Goal: Information Seeking & Learning: Learn about a topic

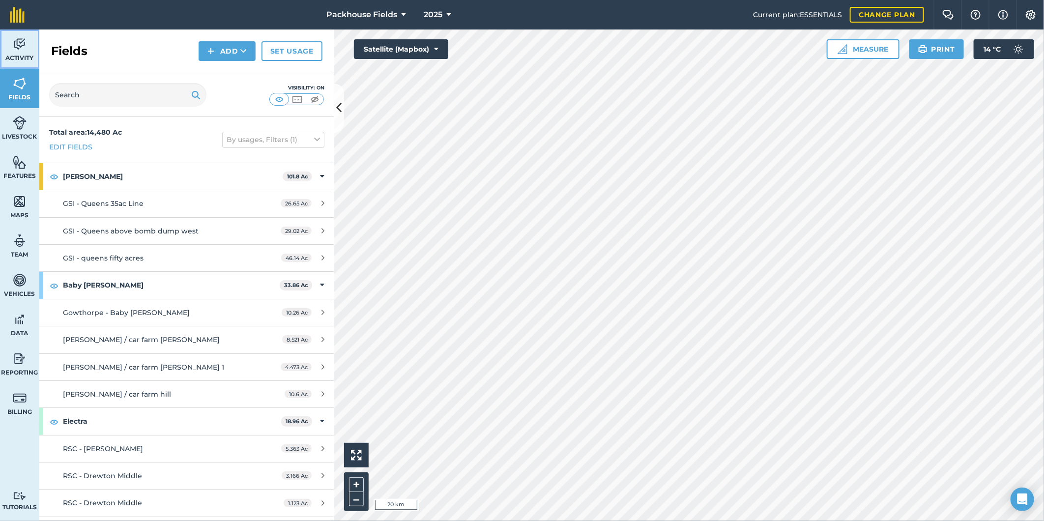
click at [23, 46] on img at bounding box center [20, 44] width 14 height 15
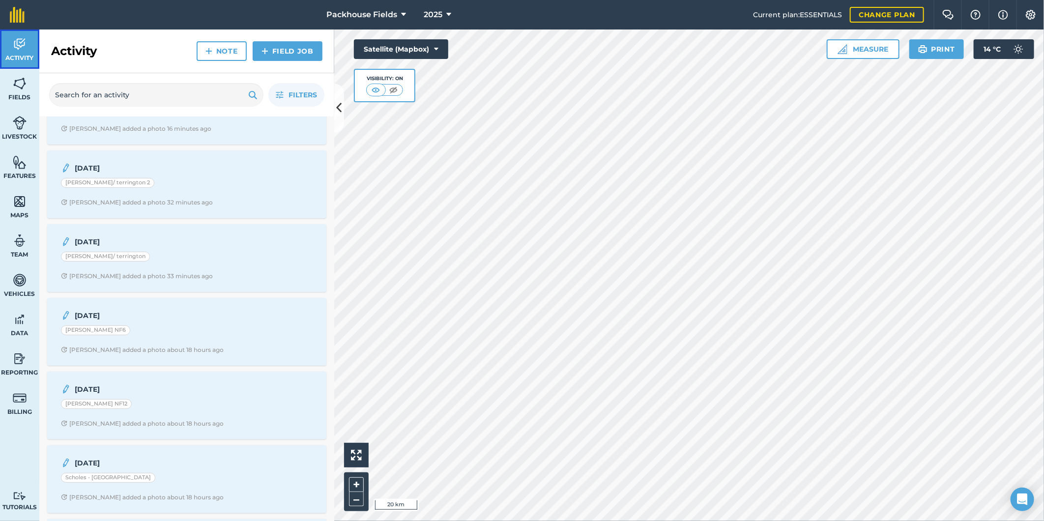
scroll to position [36, 0]
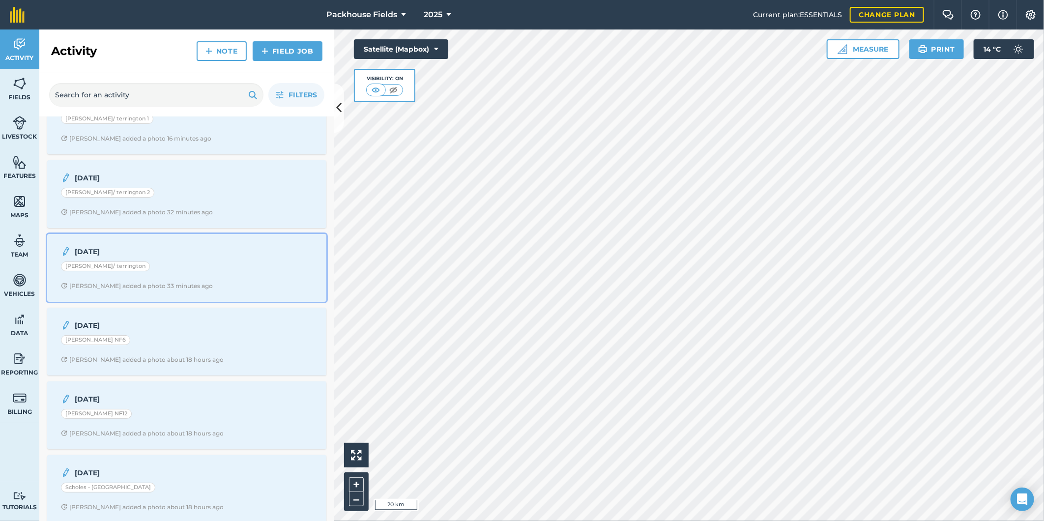
click at [209, 262] on div "[PERSON_NAME]/ terrington" at bounding box center [187, 268] width 252 height 13
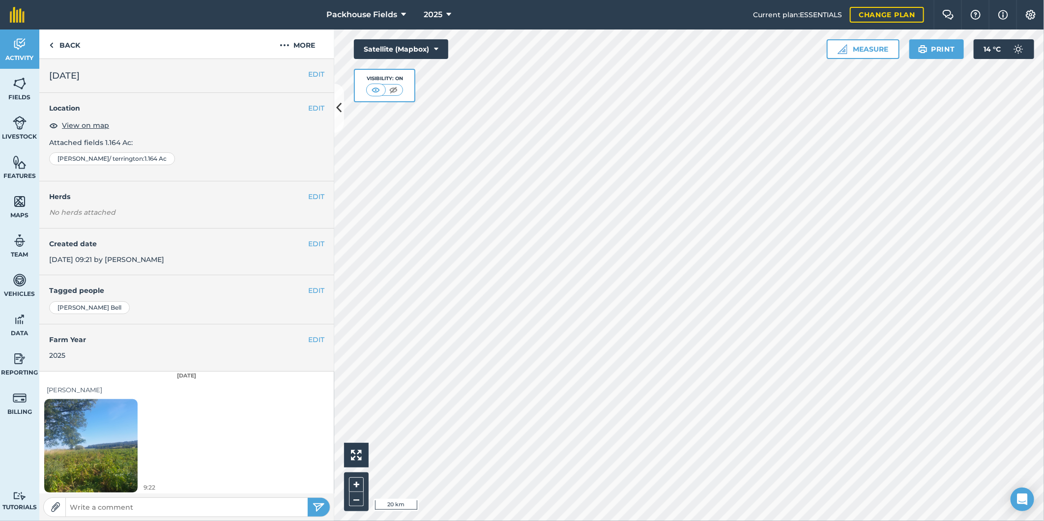
scroll to position [3, 0]
click at [107, 434] on img at bounding box center [90, 443] width 93 height 124
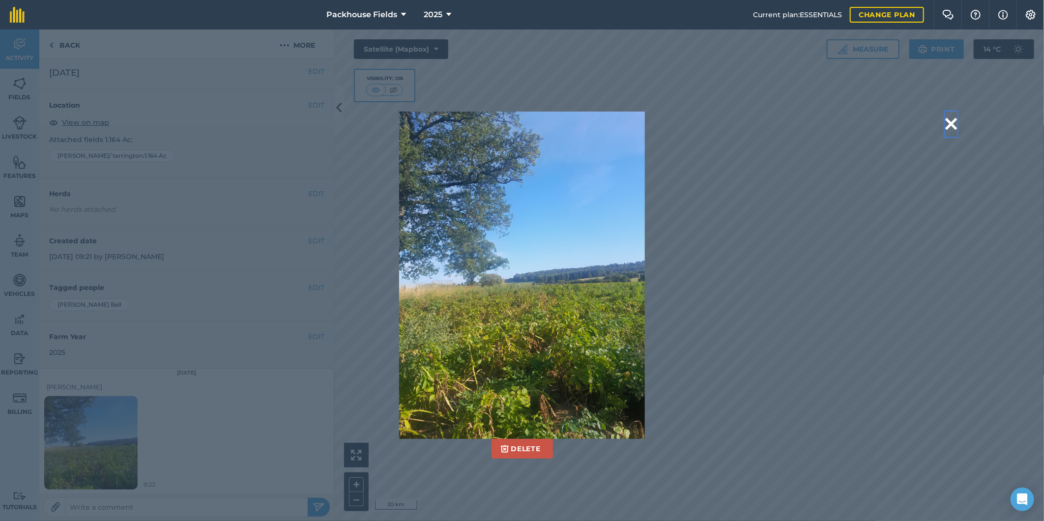
click at [951, 119] on button at bounding box center [952, 124] width 12 height 25
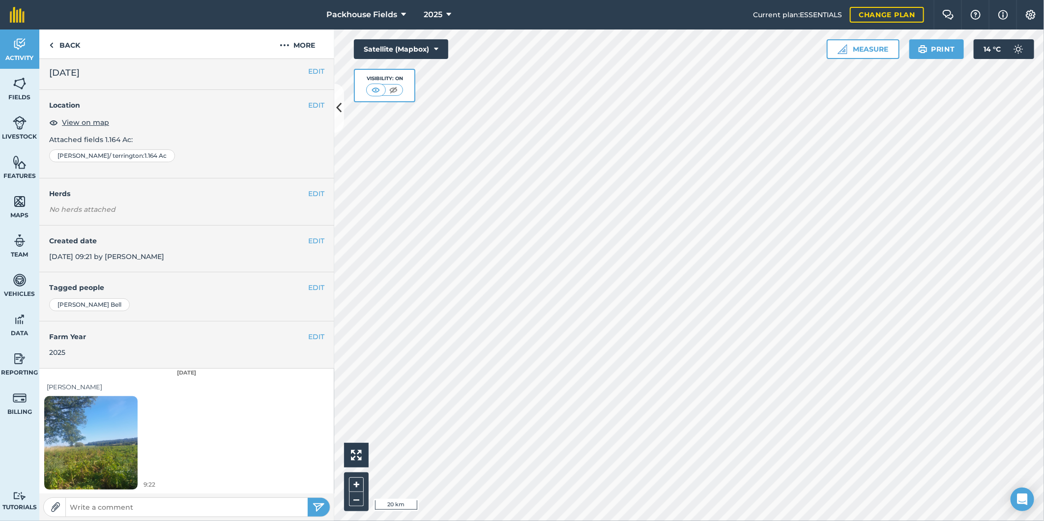
click at [113, 454] on img at bounding box center [90, 443] width 93 height 124
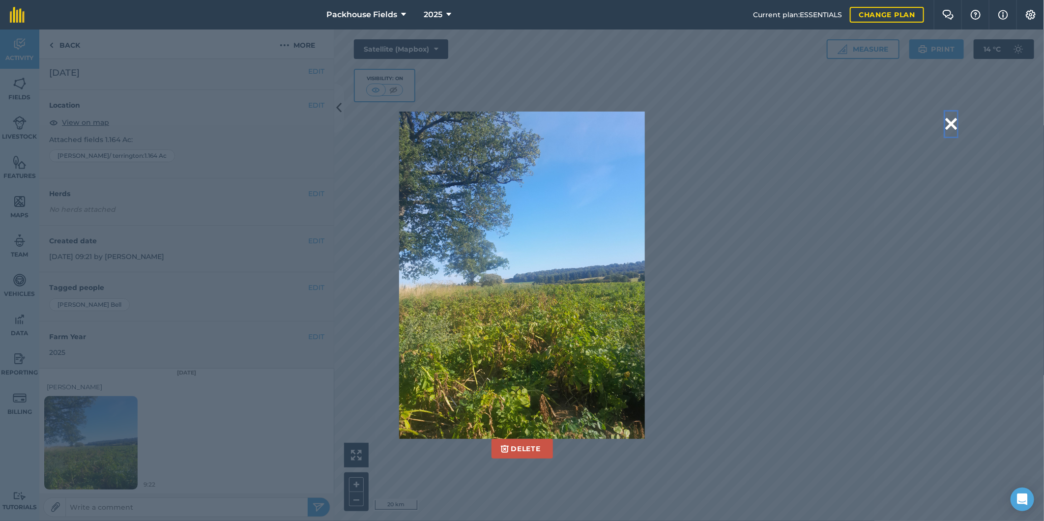
click at [952, 125] on button at bounding box center [952, 124] width 12 height 25
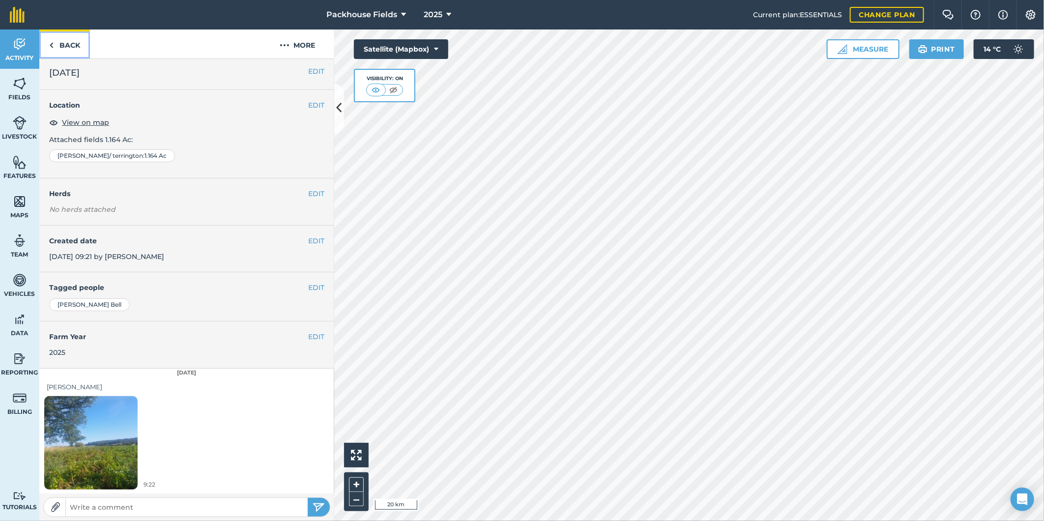
click at [62, 46] on link "Back" at bounding box center [64, 44] width 51 height 29
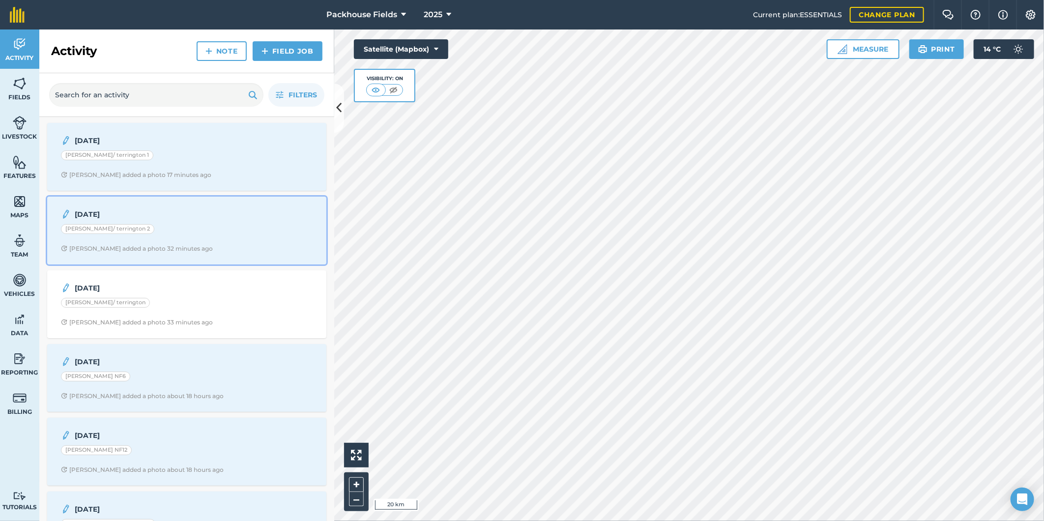
click at [172, 234] on div "[PERSON_NAME]/ terrington 2" at bounding box center [187, 230] width 252 height 13
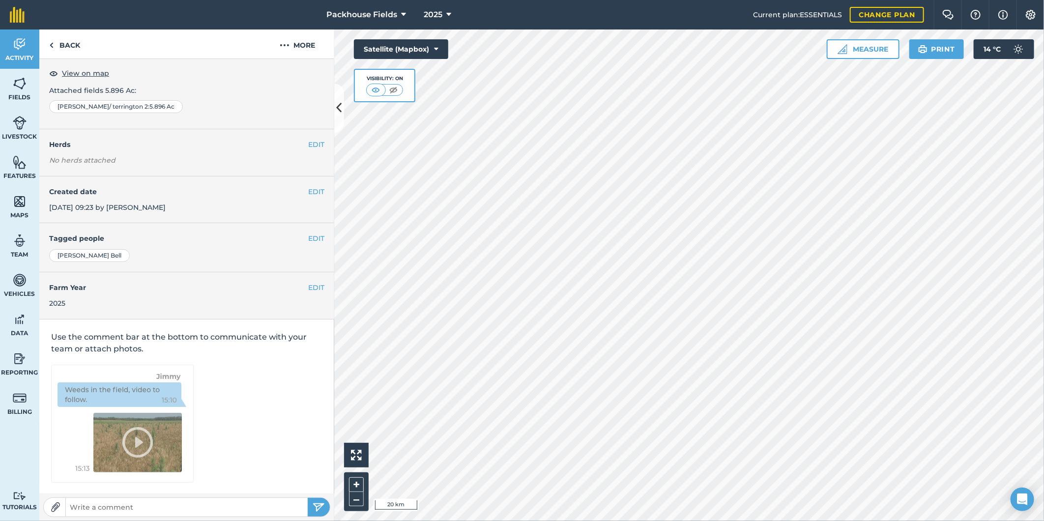
scroll to position [3, 0]
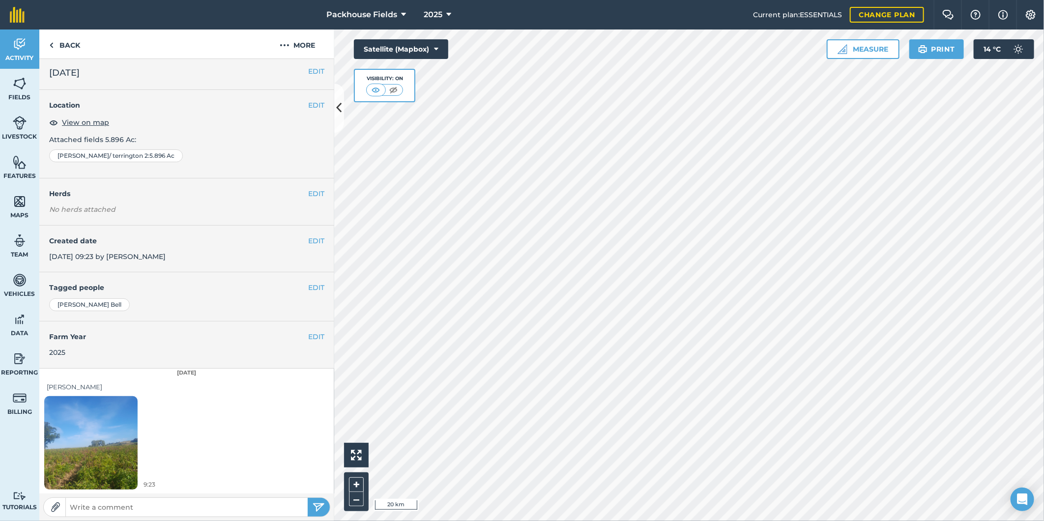
click at [104, 433] on img at bounding box center [90, 443] width 93 height 124
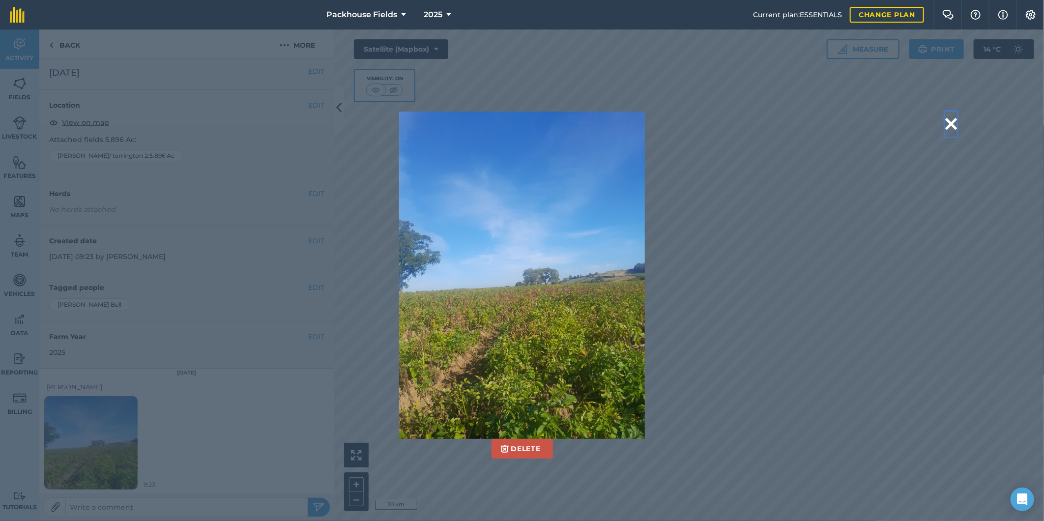
click at [953, 122] on button at bounding box center [952, 124] width 12 height 25
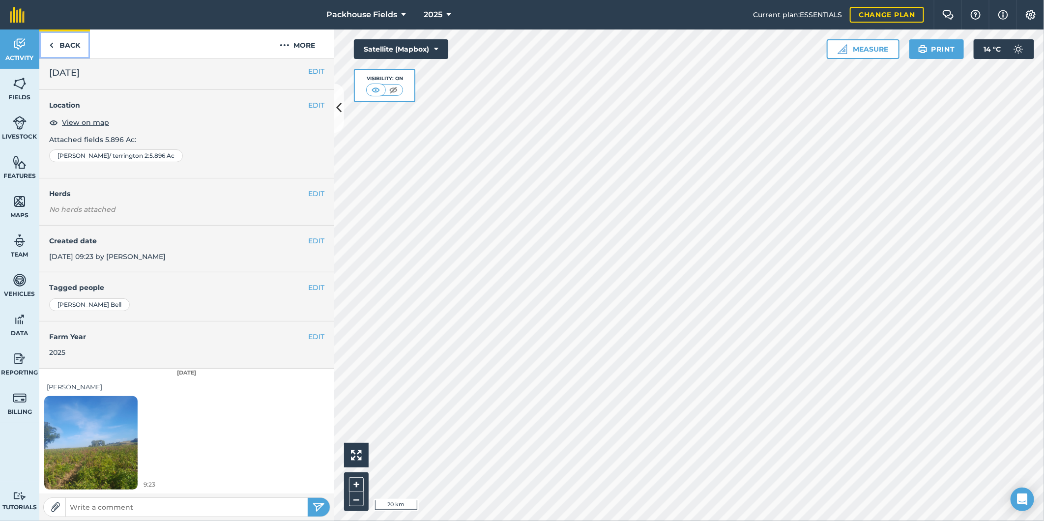
click at [67, 45] on link "Back" at bounding box center [64, 44] width 51 height 29
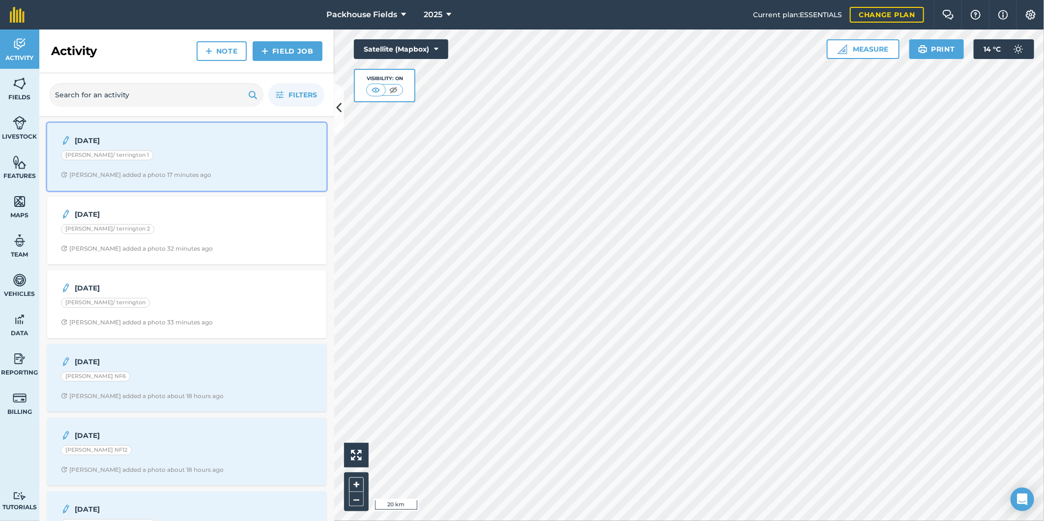
click at [204, 174] on span "Alice B added a photo 17 minutes ago" at bounding box center [187, 175] width 252 height 8
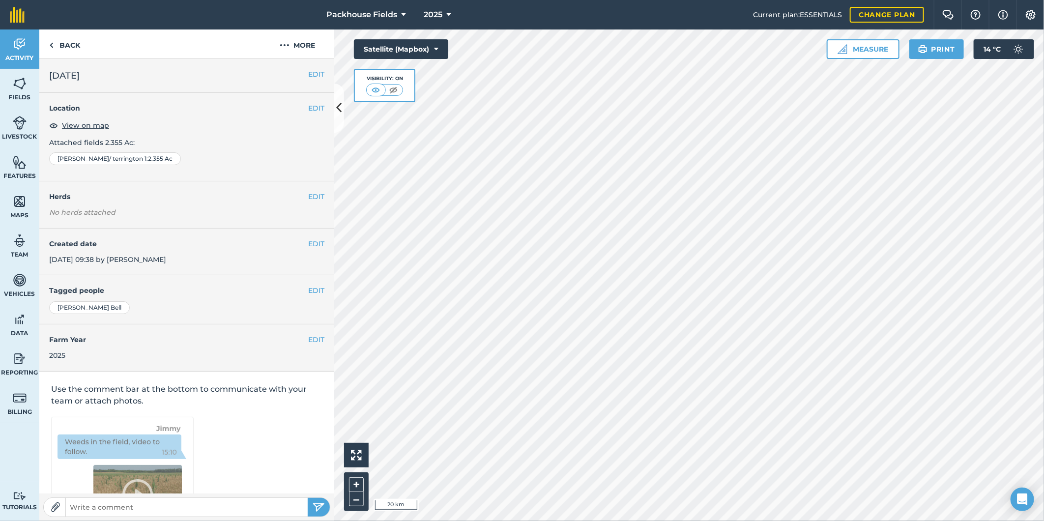
scroll to position [3, 0]
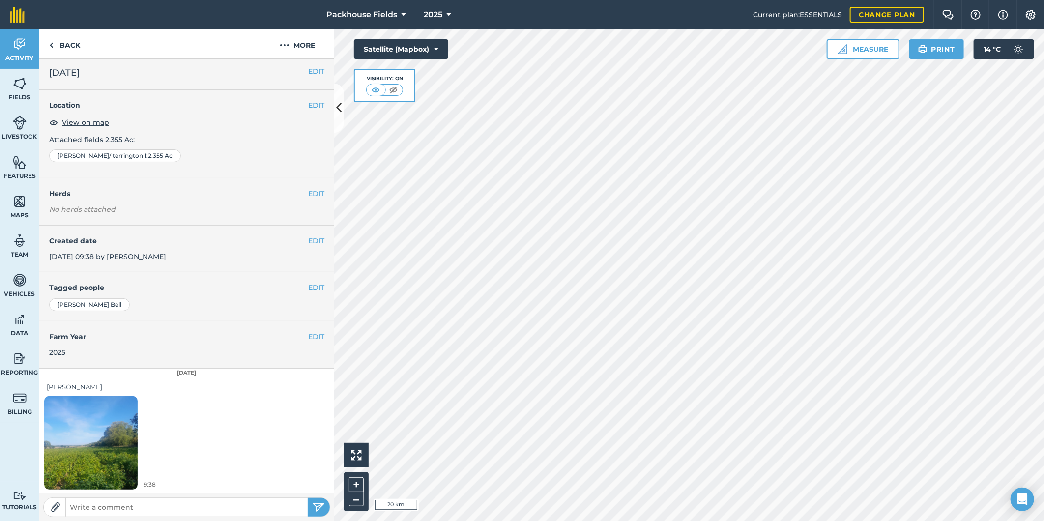
click at [79, 474] on img at bounding box center [90, 443] width 93 height 124
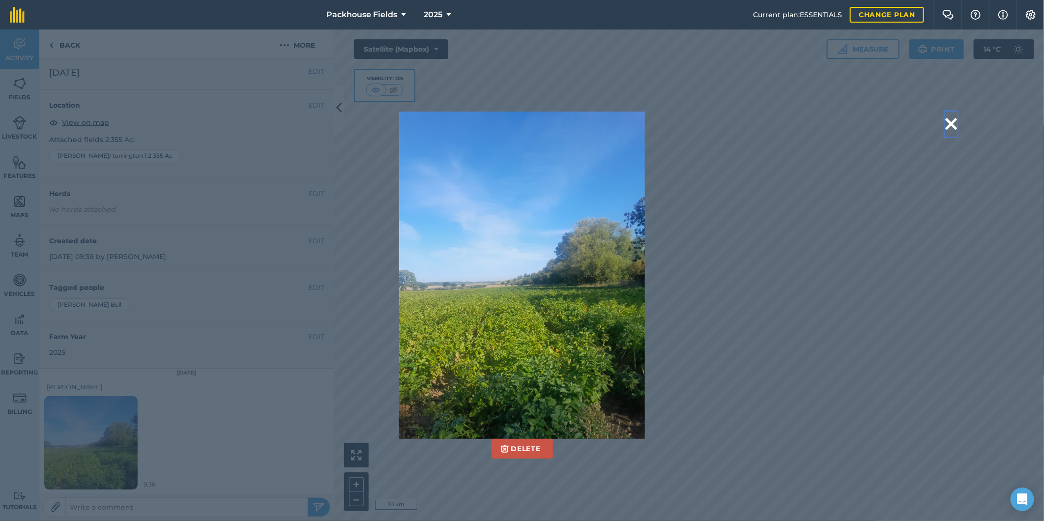
click at [949, 121] on button at bounding box center [952, 124] width 12 height 25
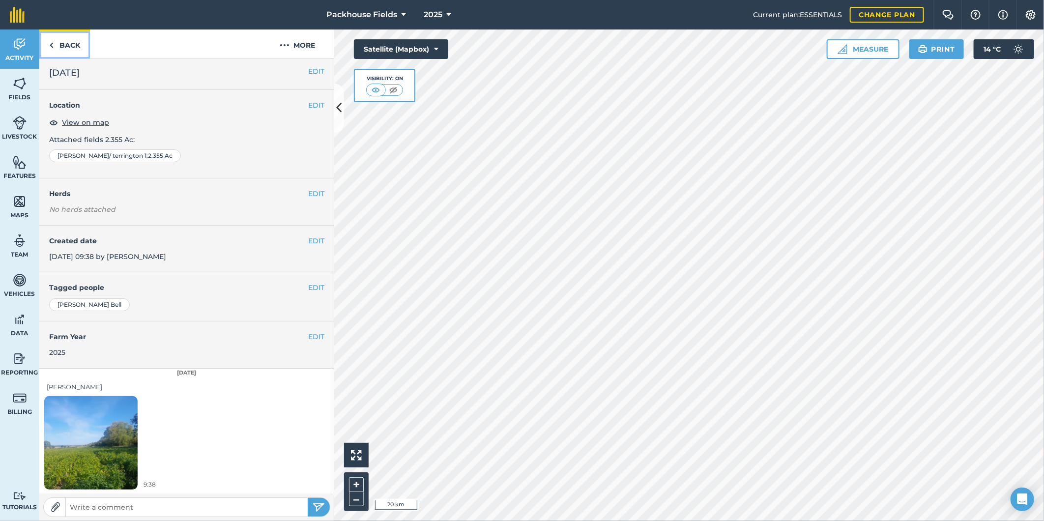
click at [77, 46] on link "Back" at bounding box center [64, 44] width 51 height 29
